Goal: Find specific page/section: Find specific page/section

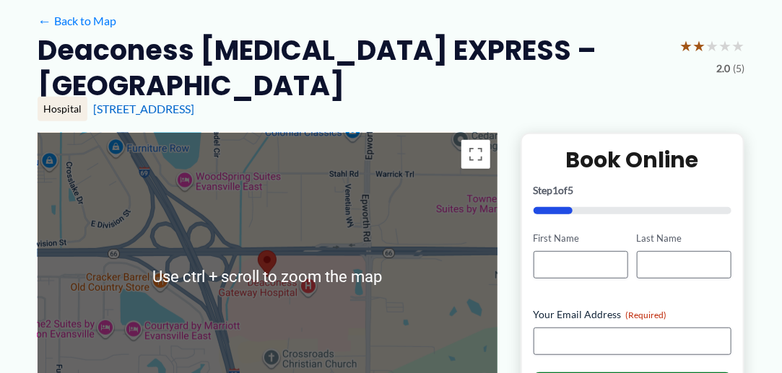
scroll to position [217, 0]
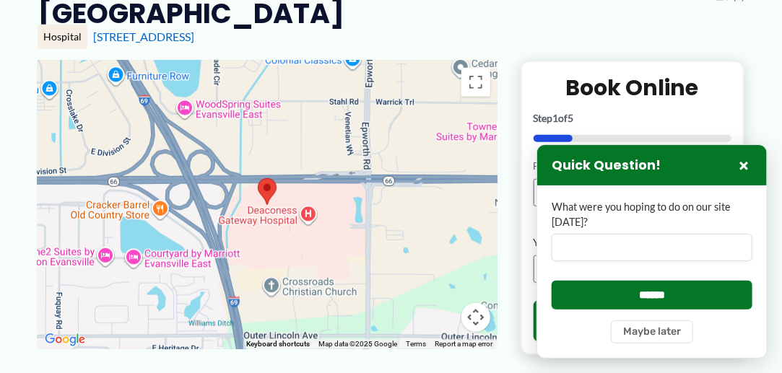
click at [258, 178] on area at bounding box center [258, 178] width 0 height 0
click at [272, 217] on div at bounding box center [268, 205] width 460 height 289
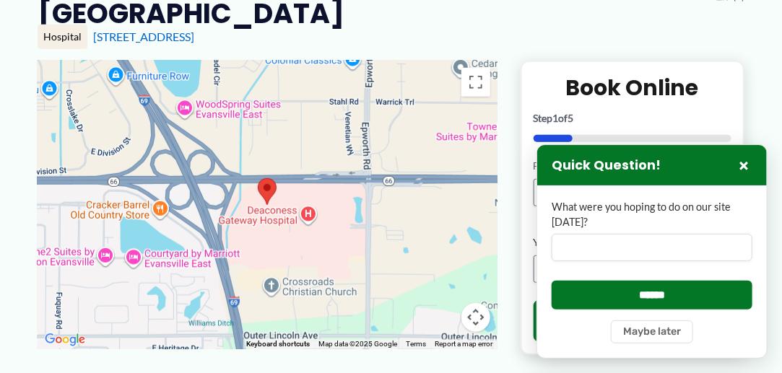
click at [272, 217] on div at bounding box center [268, 205] width 460 height 289
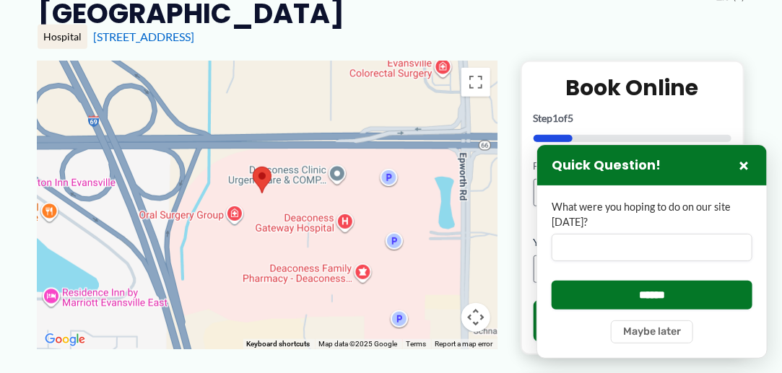
click at [253, 167] on area at bounding box center [253, 167] width 0 height 0
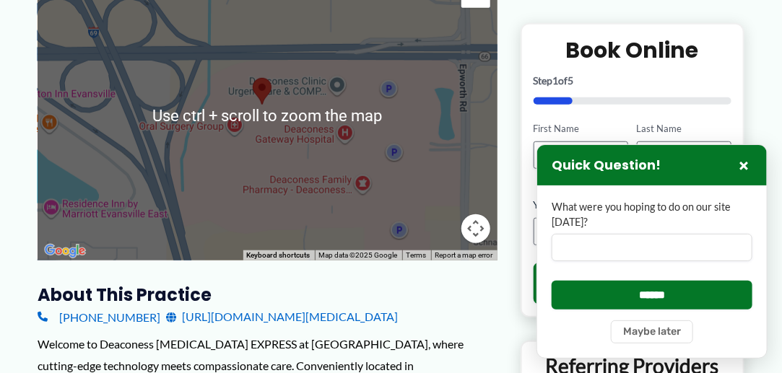
scroll to position [289, 0]
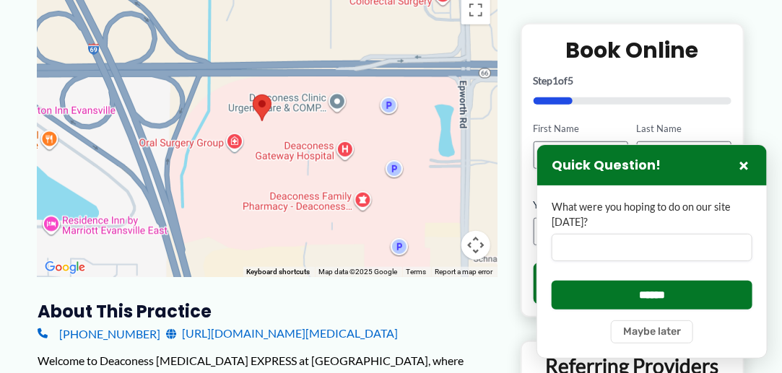
click at [266, 149] on div at bounding box center [268, 132] width 460 height 289
click at [266, 148] on div at bounding box center [268, 132] width 460 height 289
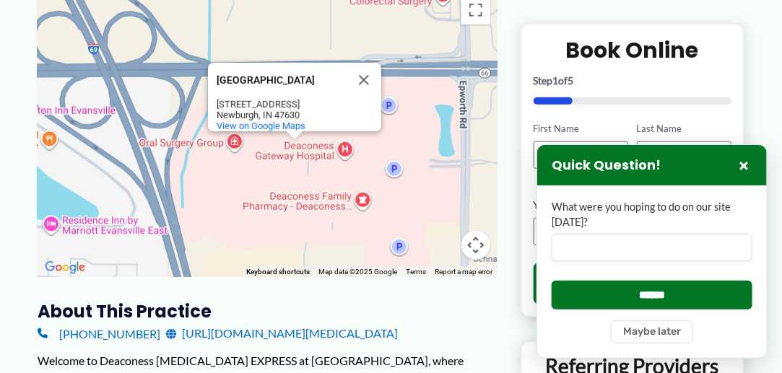
click at [398, 144] on div "[GEOGRAPHIC_DATA] [STREET_ADDRESS] View on Google Maps" at bounding box center [268, 132] width 460 height 289
